Goal: Information Seeking & Learning: Learn about a topic

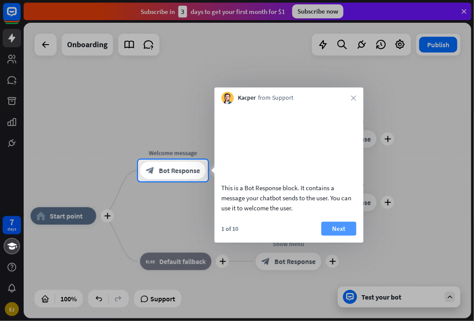
click at [340, 236] on button "Next" at bounding box center [338, 229] width 35 height 14
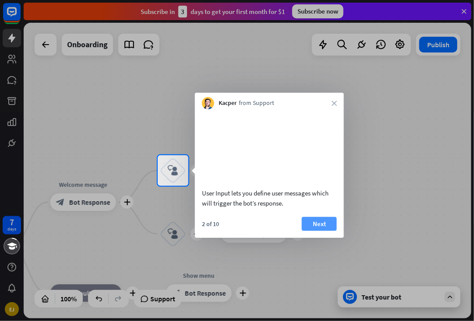
click at [313, 231] on button "Next" at bounding box center [319, 224] width 35 height 14
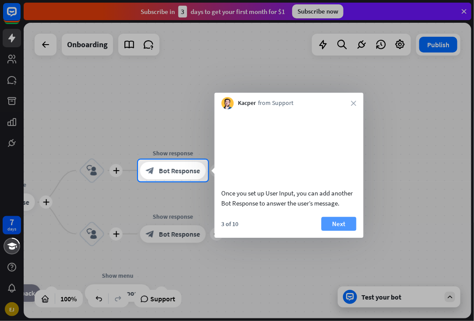
click at [337, 231] on button "Next" at bounding box center [338, 224] width 35 height 14
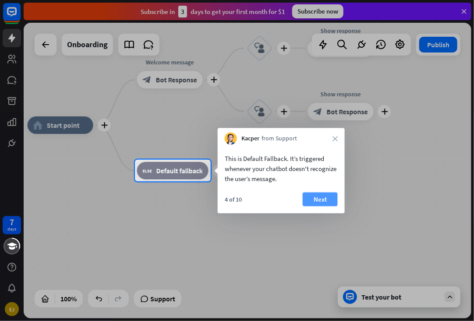
click at [327, 201] on button "Next" at bounding box center [320, 200] width 35 height 14
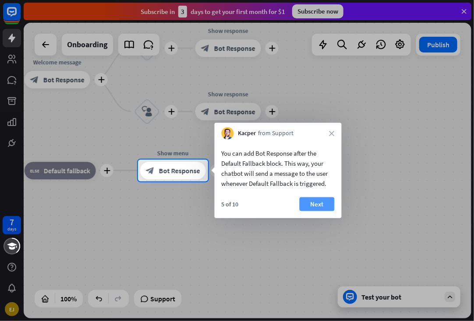
click at [326, 200] on button "Next" at bounding box center [316, 204] width 35 height 14
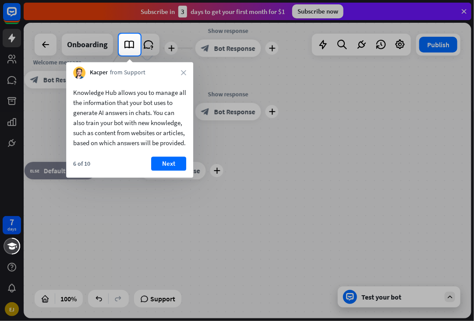
click at [163, 171] on button "Next" at bounding box center [168, 164] width 35 height 14
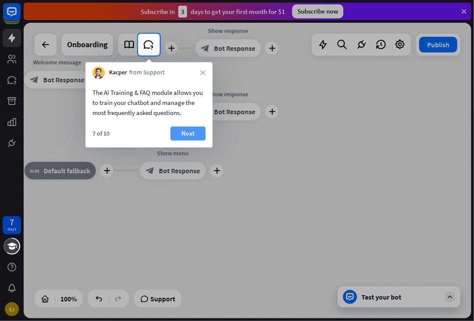
click at [194, 133] on button "Next" at bounding box center [187, 134] width 35 height 14
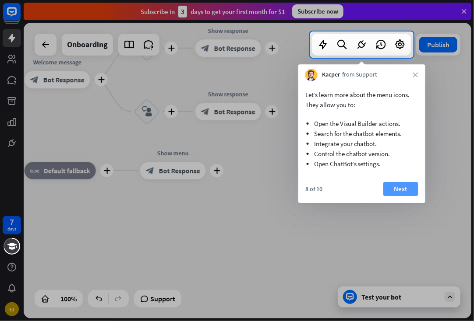
click at [389, 186] on button "Next" at bounding box center [400, 189] width 35 height 14
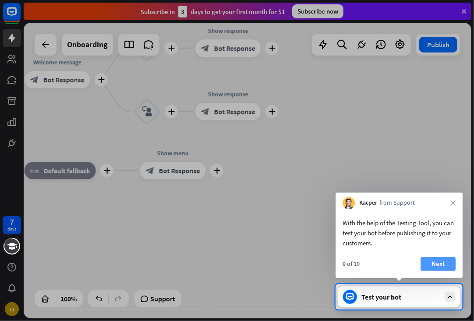
click at [439, 266] on button "Next" at bounding box center [437, 264] width 35 height 14
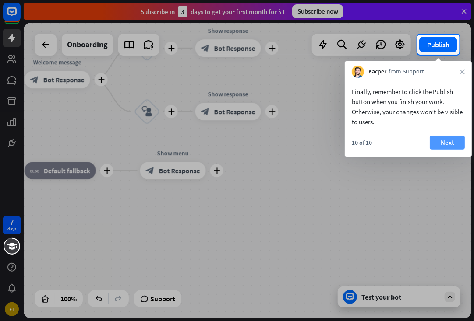
click at [442, 139] on button "Next" at bounding box center [446, 143] width 35 height 14
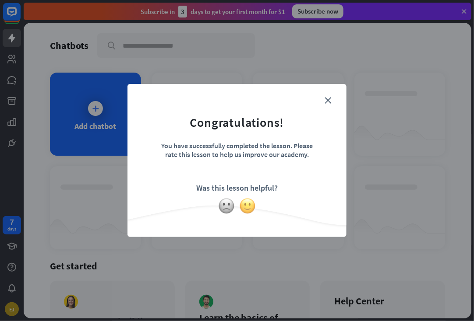
click at [246, 207] on img at bounding box center [247, 206] width 17 height 17
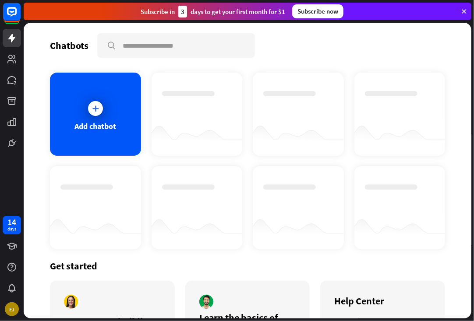
scroll to position [44, 0]
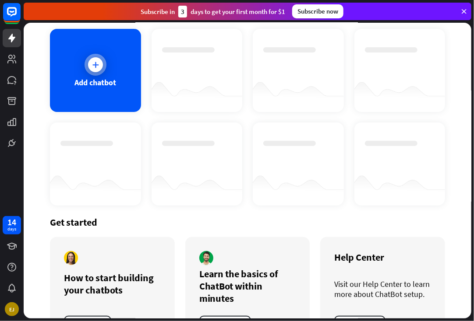
click at [95, 67] on icon at bounding box center [95, 64] width 9 height 9
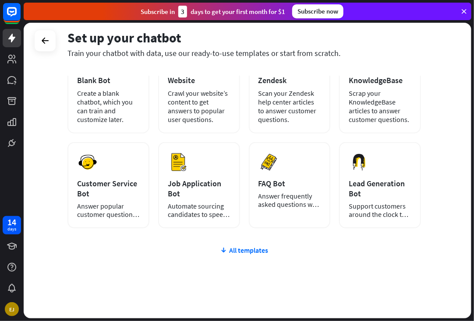
scroll to position [84, 0]
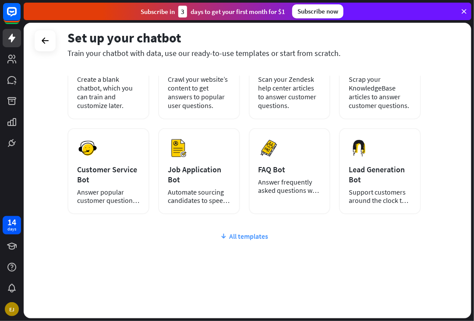
click at [223, 236] on icon at bounding box center [223, 236] width 7 height 9
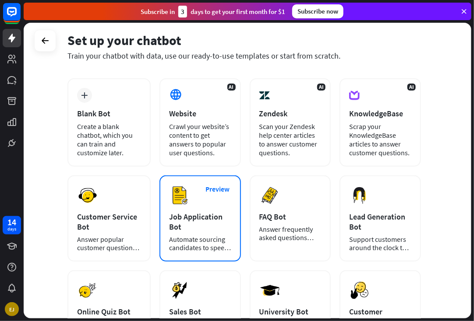
scroll to position [0, 0]
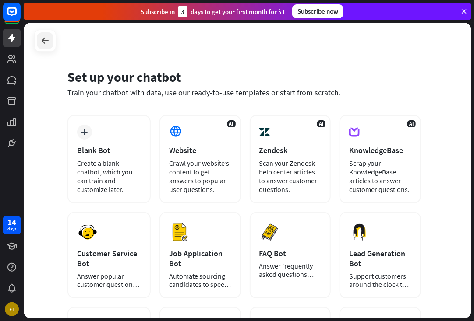
click at [44, 39] on icon at bounding box center [45, 40] width 11 height 11
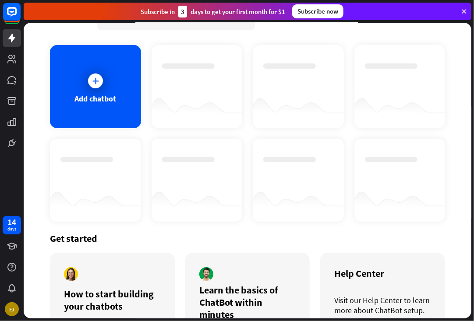
scroll to position [81, 0]
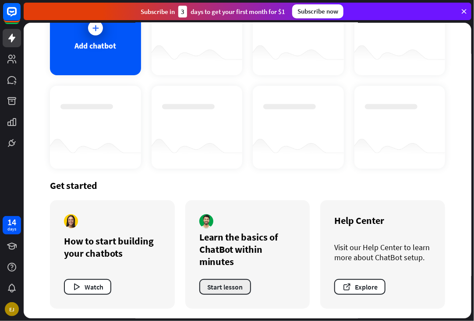
click at [223, 288] on button "Start lesson" at bounding box center [225, 287] width 52 height 16
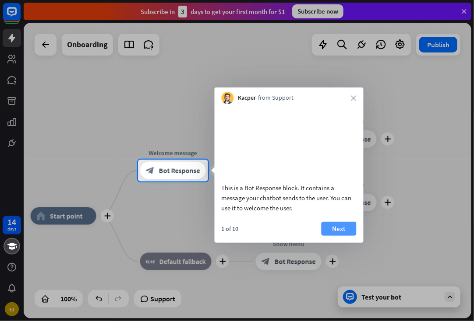
click at [338, 236] on button "Next" at bounding box center [338, 229] width 35 height 14
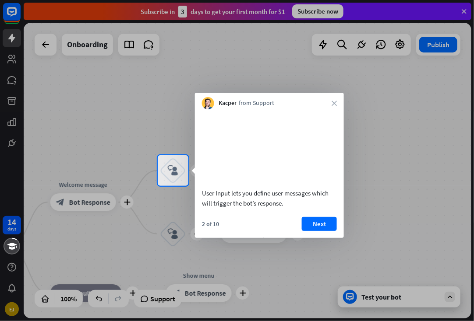
click at [398, 45] on div at bounding box center [237, 77] width 474 height 155
click at [334, 104] on icon "close" at bounding box center [333, 103] width 5 height 5
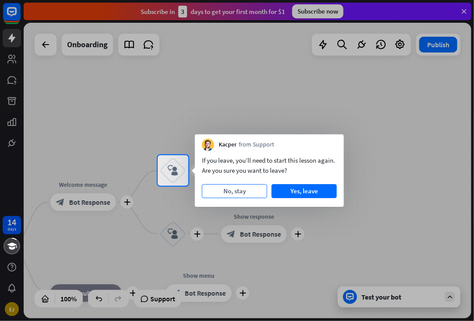
click at [248, 187] on button "No, stay" at bounding box center [234, 191] width 65 height 14
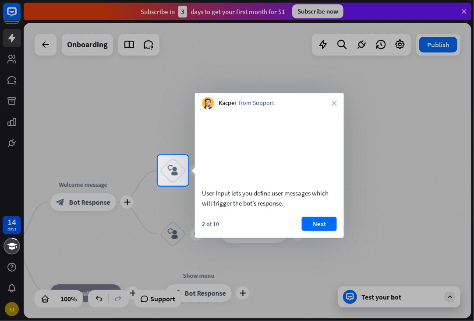
click at [398, 40] on div at bounding box center [237, 77] width 474 height 155
click at [398, 41] on div at bounding box center [237, 77] width 474 height 155
click at [438, 48] on div at bounding box center [237, 77] width 474 height 155
click at [46, 43] on div at bounding box center [237, 77] width 474 height 155
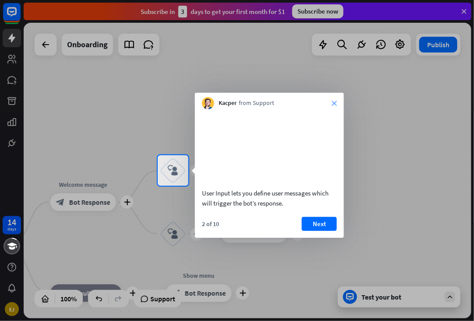
click at [334, 103] on icon "close" at bounding box center [333, 103] width 5 height 5
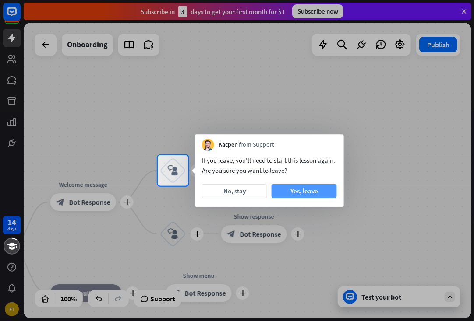
click at [317, 191] on button "Yes, leave" at bounding box center [303, 191] width 65 height 14
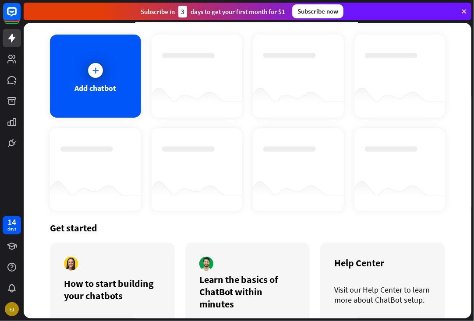
scroll to position [81, 0]
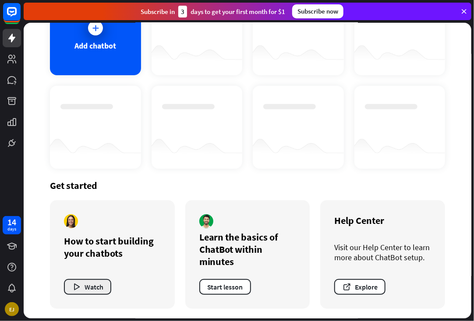
click at [87, 288] on button "Watch" at bounding box center [87, 287] width 47 height 16
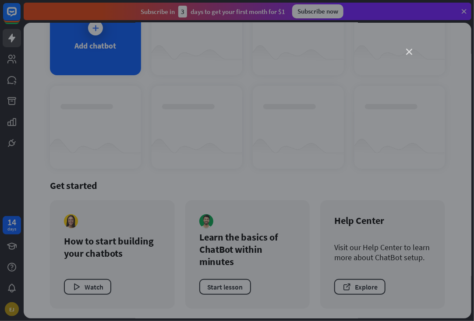
click at [409, 50] on icon "close" at bounding box center [409, 52] width 6 height 6
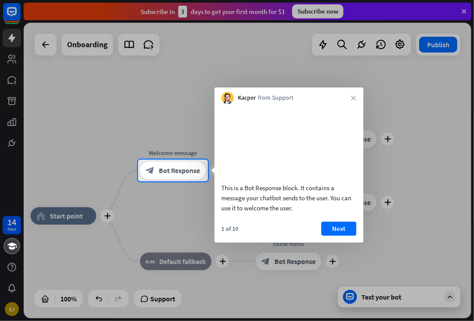
click at [464, 11] on div at bounding box center [237, 80] width 474 height 160
click at [398, 44] on div at bounding box center [237, 80] width 474 height 160
